Goal: Task Accomplishment & Management: Manage account settings

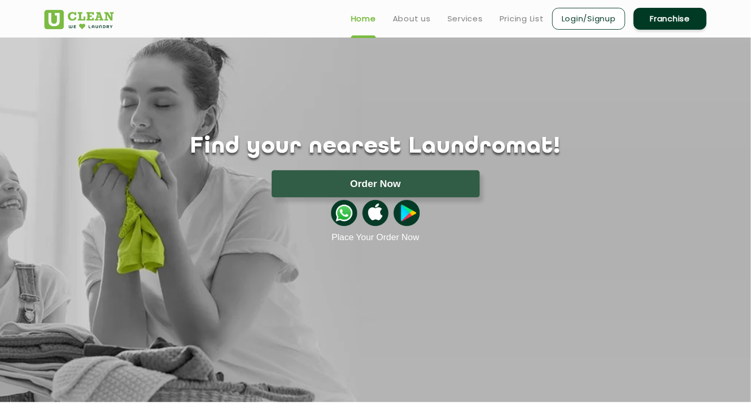
click at [574, 19] on link "Login/Signup" at bounding box center [588, 19] width 73 height 22
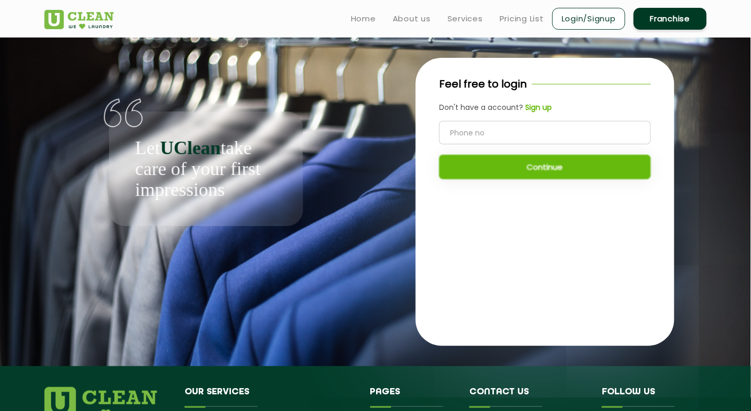
click at [490, 133] on input "tel" at bounding box center [545, 132] width 212 height 23
type input "9674986794"
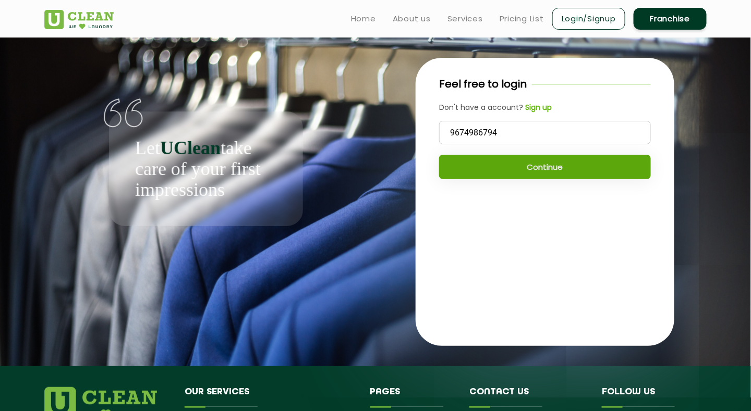
click at [519, 168] on button "Continue" at bounding box center [545, 167] width 212 height 25
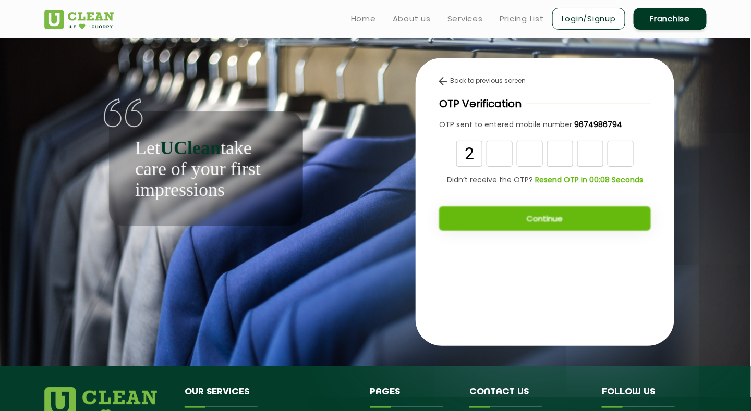
type input "2"
type input "7"
type input "0"
type input "3"
type input "7"
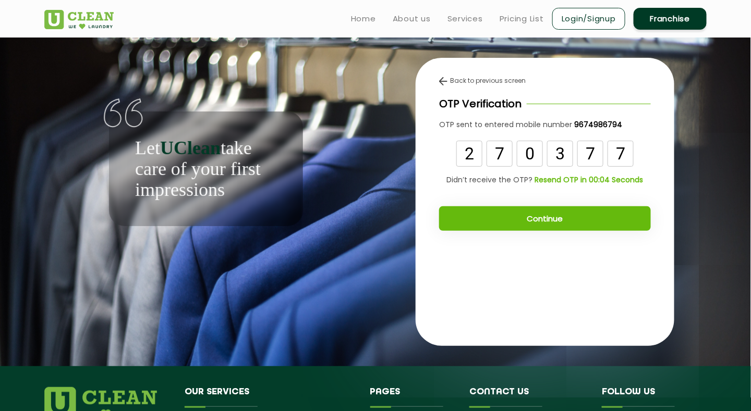
type input "7"
drag, startPoint x: 535, startPoint y: 212, endPoint x: 718, endPoint y: 237, distance: 184.7
click at [718, 237] on app-auth-wrapper "Let UClean take care of your first impressions Back to previous screen OTP Veri…" at bounding box center [375, 202] width 751 height 329
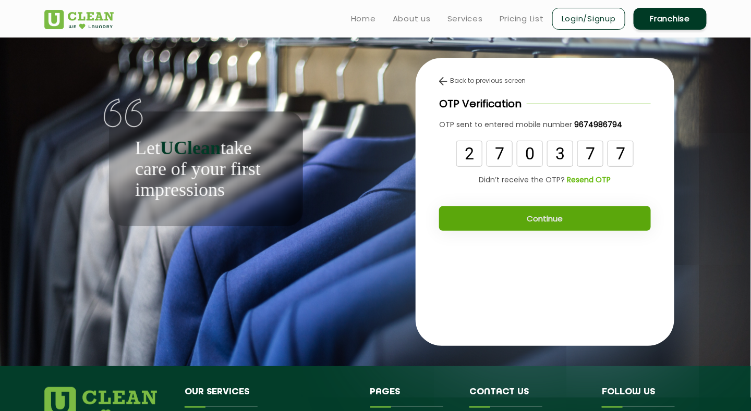
click at [563, 223] on button "Continue" at bounding box center [545, 218] width 212 height 25
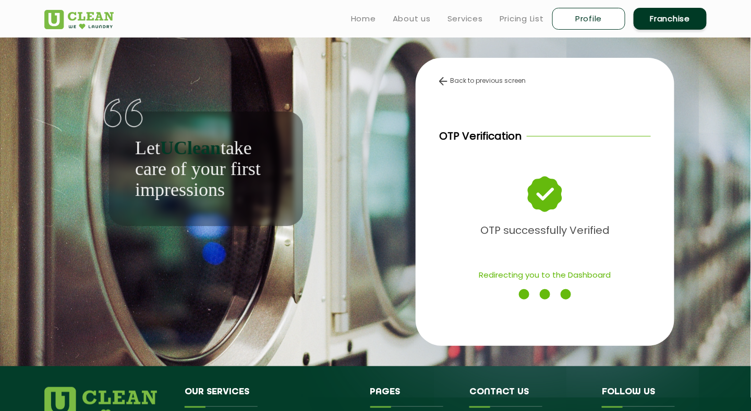
click at [342, 239] on div "Let UClean take care of your first impressions Back to previous screen OTP Veri…" at bounding box center [375, 202] width 678 height 329
